Goal: Transaction & Acquisition: Subscribe to service/newsletter

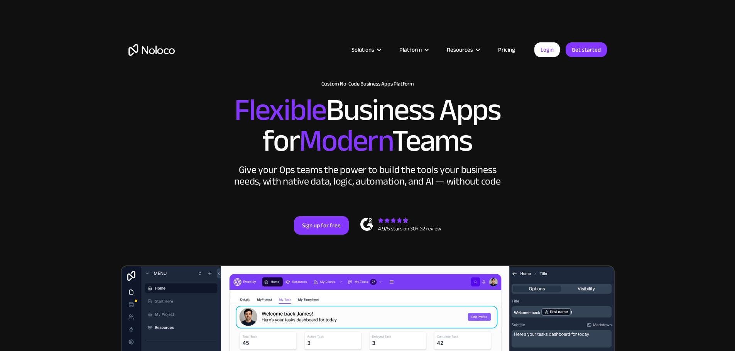
click at [509, 50] on link "Pricing" at bounding box center [506, 50] width 36 height 10
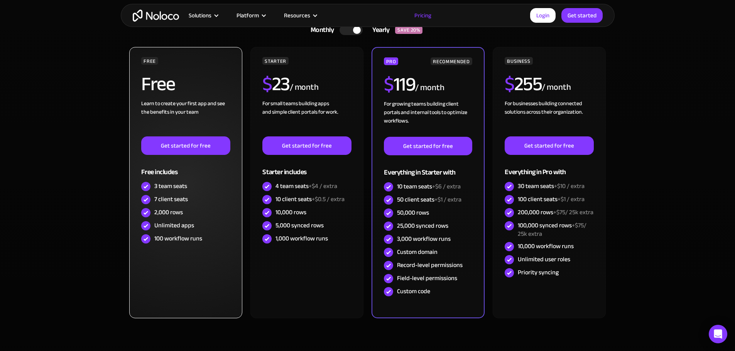
scroll to position [193, 0]
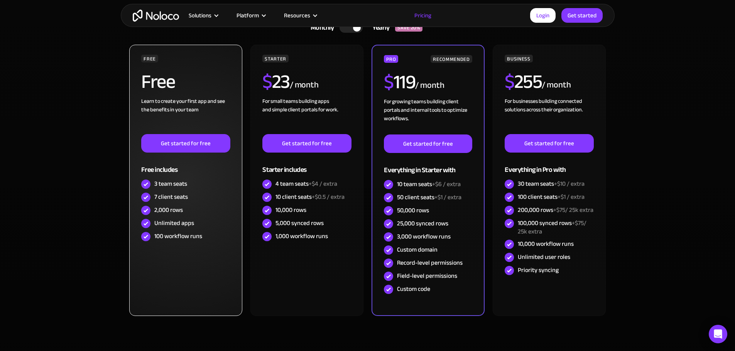
click at [176, 198] on div "7 client seats" at bounding box center [171, 197] width 34 height 8
click at [180, 138] on link "Get started for free" at bounding box center [185, 143] width 89 height 19
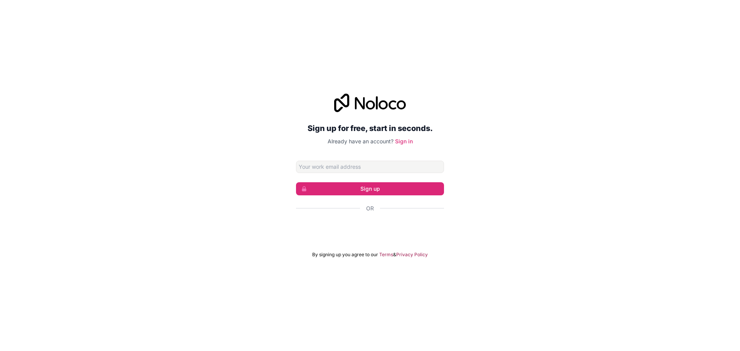
click at [303, 167] on input "Email address" at bounding box center [370, 167] width 148 height 12
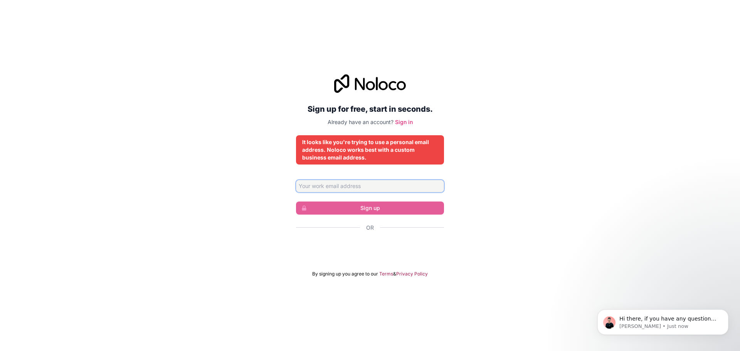
click at [351, 189] on input "Email address" at bounding box center [370, 186] width 148 height 12
click at [396, 150] on div "It looks like you're trying to use a personal email address. Noloco works best …" at bounding box center [370, 149] width 136 height 23
click at [395, 151] on div "It looks like you're trying to use a personal email address. Noloco works best …" at bounding box center [370, 149] width 136 height 23
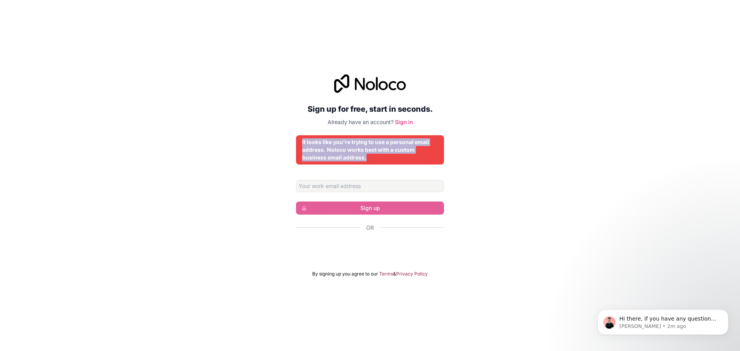
click at [395, 152] on div "It looks like you're trying to use a personal email address. Noloco works best …" at bounding box center [370, 149] width 136 height 23
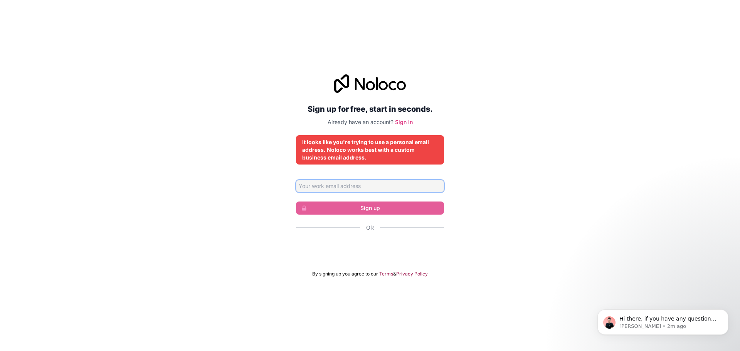
click at [354, 189] on input "Email address" at bounding box center [370, 186] width 148 height 12
type input "omet.leonard@gmail.com"
click at [340, 201] on form "omet.leonard@gmail.com Sign up Or By signing up you agree to our Terms & Privac…" at bounding box center [370, 228] width 148 height 97
click at [214, 189] on div "Sign up for free, start in seconds. Already have an account? Sign in It looks l…" at bounding box center [370, 176] width 740 height 224
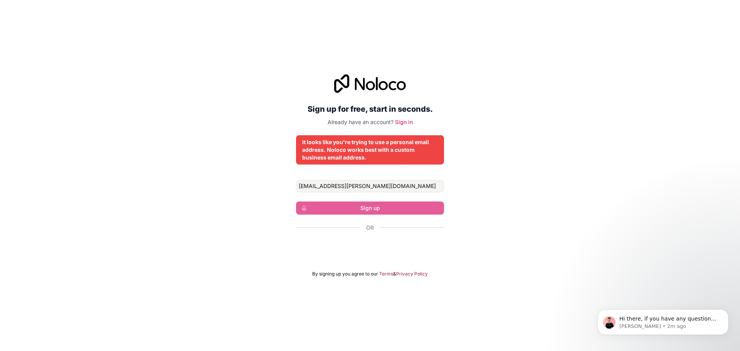
click at [215, 187] on div "Sign up for free, start in seconds. Already have an account? Sign in It looks l…" at bounding box center [370, 176] width 740 height 224
